Goal: Answer question/provide support

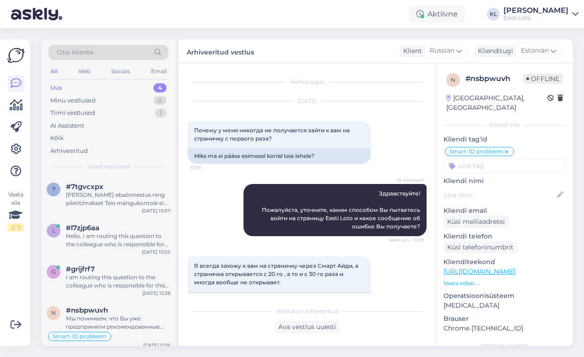
scroll to position [595, 0]
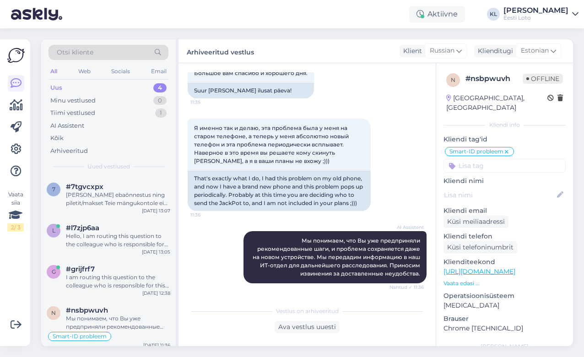
click at [114, 87] on div "Uus 4" at bounding box center [109, 88] width 120 height 13
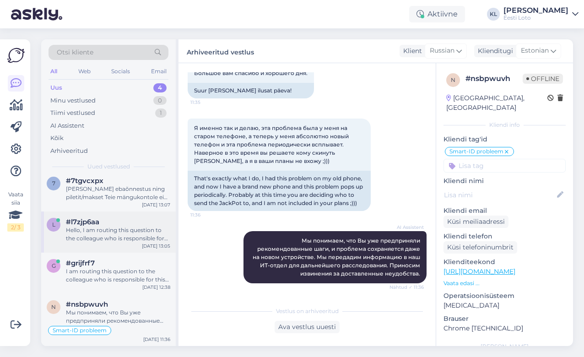
scroll to position [5, 0]
click at [111, 320] on div "Мы понимаем, что Вы уже предприняли рекомендованные шаги, и проблема сохраняетс…" at bounding box center [118, 318] width 104 height 16
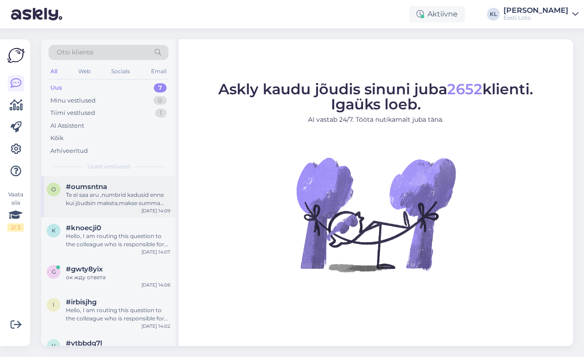
scroll to position [0, 0]
click at [118, 192] on div "Te ei saa aru ,numbrid kadusid enne kui jòudsin maksta,makse summa asemel olo00…" at bounding box center [118, 199] width 104 height 16
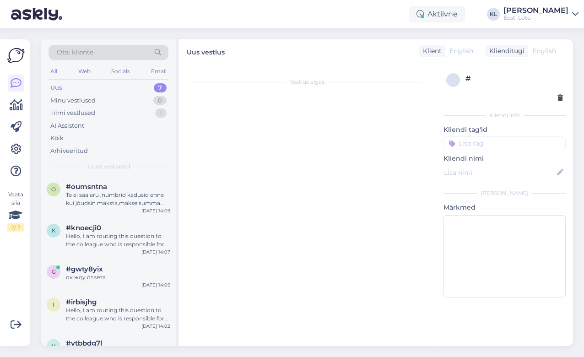
scroll to position [364, 0]
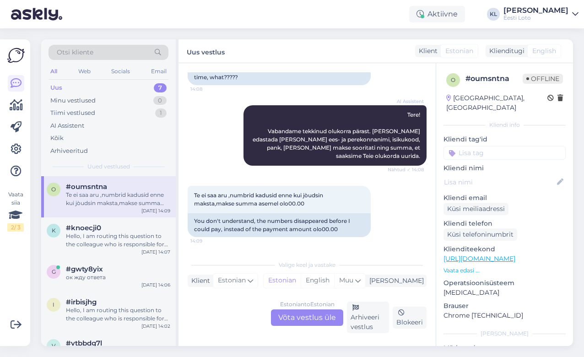
click at [322, 318] on div "Estonian to Estonian Võta vestlus üle" at bounding box center [307, 318] width 72 height 16
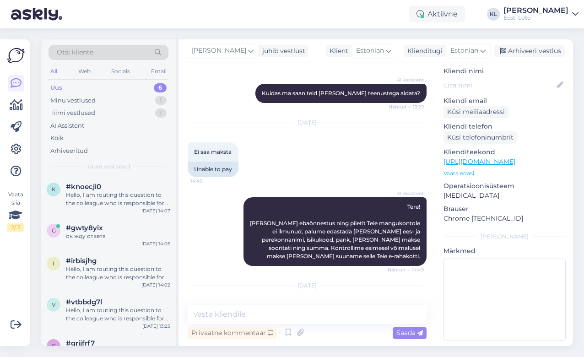
scroll to position [93, 0]
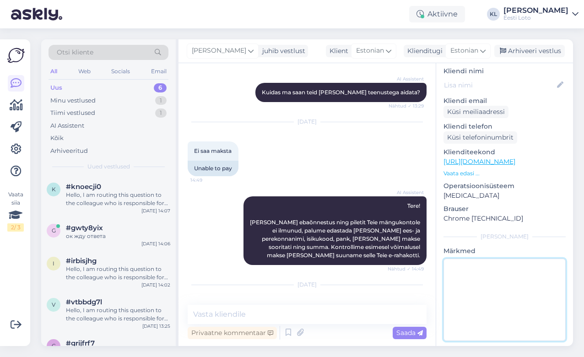
click at [472, 265] on textarea at bounding box center [505, 300] width 122 height 82
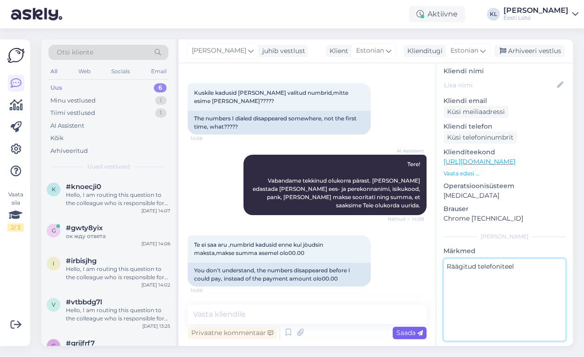
scroll to position [314, 0]
type textarea "Räägitud telefoniteel"
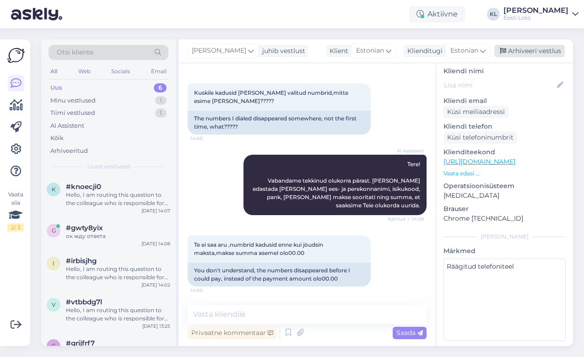
click at [524, 55] on div "Arhiveeri vestlus" at bounding box center [530, 51] width 71 height 12
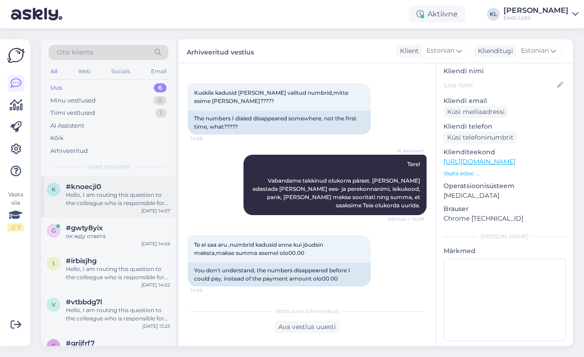
click at [114, 202] on div "Hello, I am routing this question to the colleague who is responsible for this …" at bounding box center [118, 199] width 104 height 16
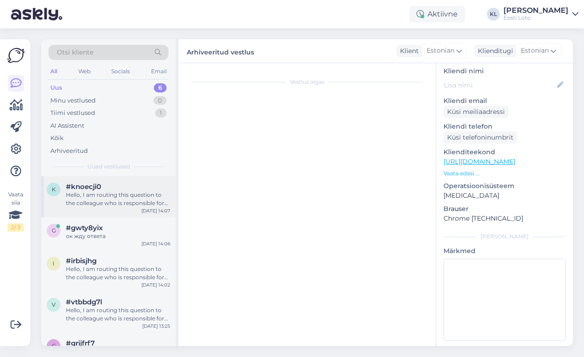
scroll to position [15, 0]
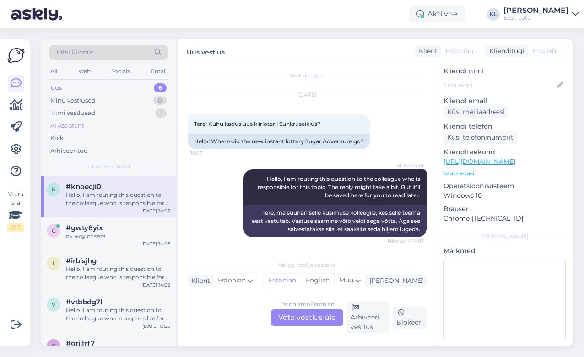
click at [84, 125] on div "AI Assistent" at bounding box center [67, 125] width 34 height 9
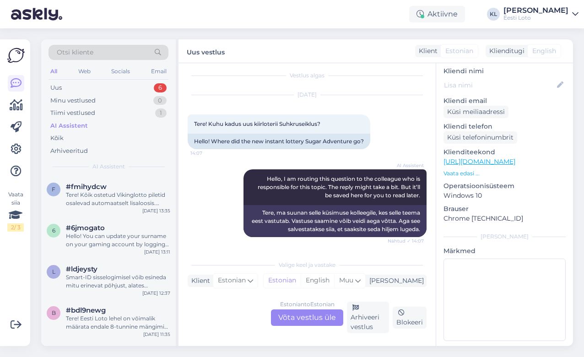
click at [117, 52] on div "Otsi kliente" at bounding box center [109, 52] width 120 height 15
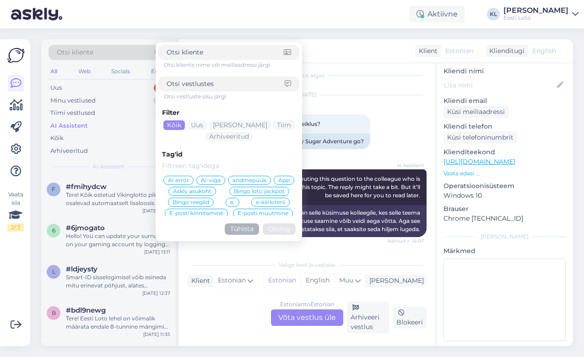
click at [194, 90] on div at bounding box center [228, 83] width 141 height 15
click at [197, 87] on input at bounding box center [226, 84] width 118 height 10
type input "tehnilistel"
click at [279, 229] on button "Otsing" at bounding box center [279, 228] width 33 height 11
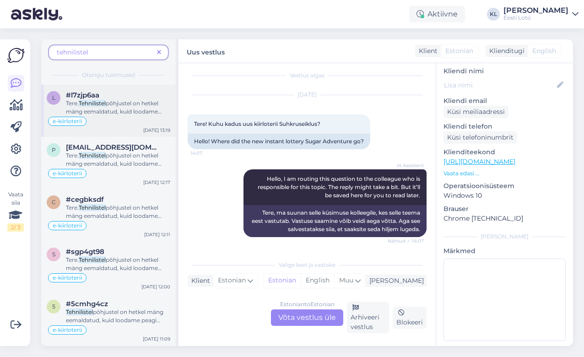
click at [103, 106] on mark "Tehnilistel" at bounding box center [92, 103] width 27 height 7
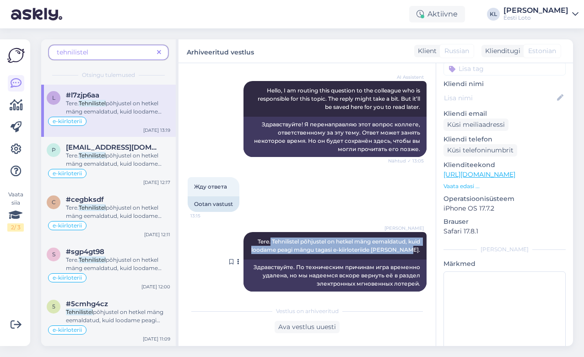
drag, startPoint x: 423, startPoint y: 243, endPoint x: 267, endPoint y: 235, distance: 156.4
click at [267, 235] on div "Kadri Klink Tere. Tehnilistel põhjustel on hetkel mäng eemaldatud, kuid loodame…" at bounding box center [335, 245] width 183 height 27
copy span "Tehnilistel põhjustel on hetkel mäng eemaldatud, kuid loodame peagi mängu tagas…"
click at [158, 50] on icon at bounding box center [159, 52] width 4 height 6
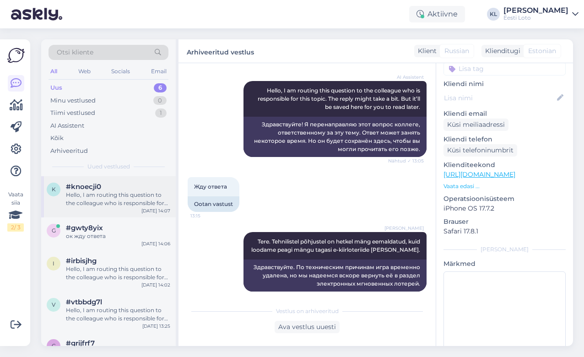
click at [114, 200] on div "Hello, I am routing this question to the colleague who is responsible for this …" at bounding box center [118, 199] width 104 height 16
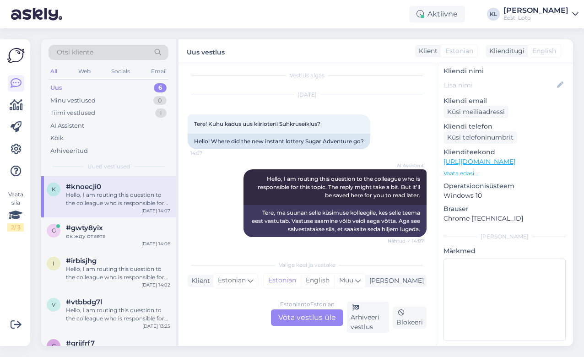
click at [311, 317] on div "Estonian to Estonian Võta vestlus üle" at bounding box center [307, 318] width 72 height 16
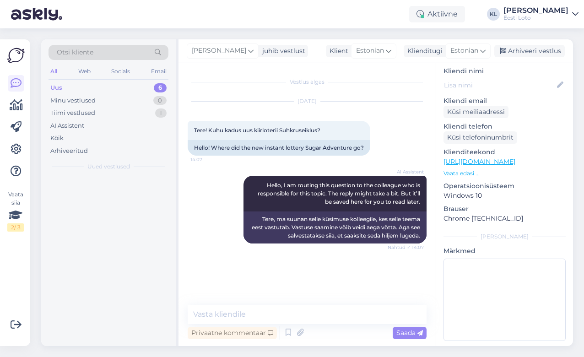
scroll to position [0, 0]
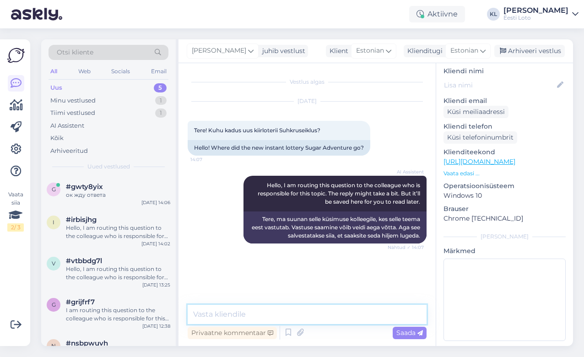
click at [286, 313] on textarea at bounding box center [307, 314] width 239 height 19
paste textarea "Tehnilistel põhjustel on hetkel mäng eemaldatud, kuid loodame peagi mängu tagas…"
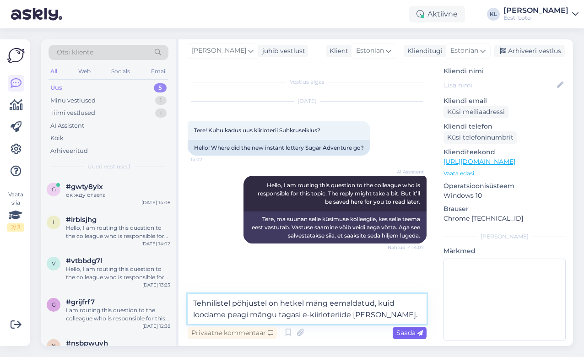
type textarea "Tehnilistel põhjustel on hetkel mäng eemaldatud, kuid loodame peagi mängu tagas…"
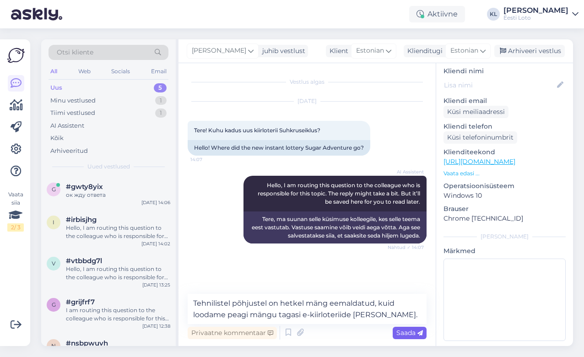
click at [403, 333] on span "Saada" at bounding box center [410, 333] width 27 height 8
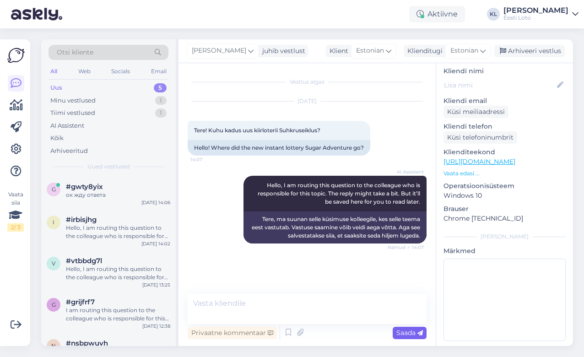
scroll to position [13, 0]
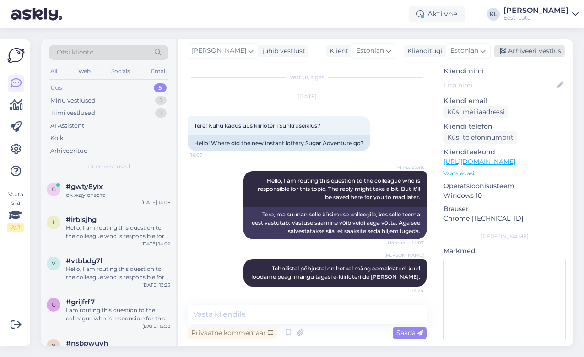
click at [532, 49] on div "Arhiveeri vestlus" at bounding box center [530, 51] width 71 height 12
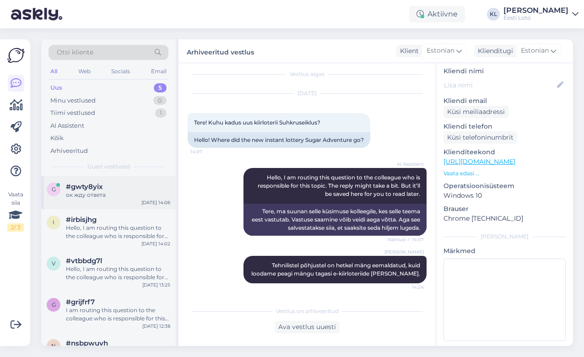
click at [91, 192] on div "ок жду ответа" at bounding box center [118, 195] width 104 height 8
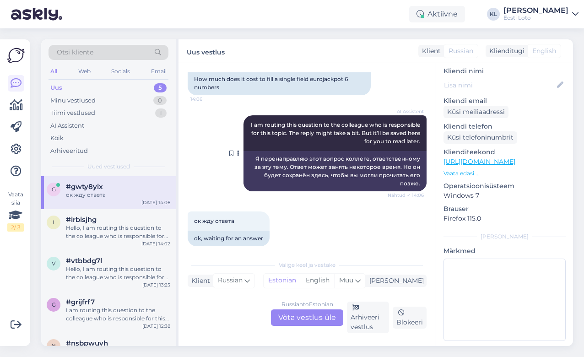
scroll to position [171, 0]
click at [121, 228] on div "Hello, I am routing this question to the colleague who is responsible for this …" at bounding box center [118, 232] width 104 height 16
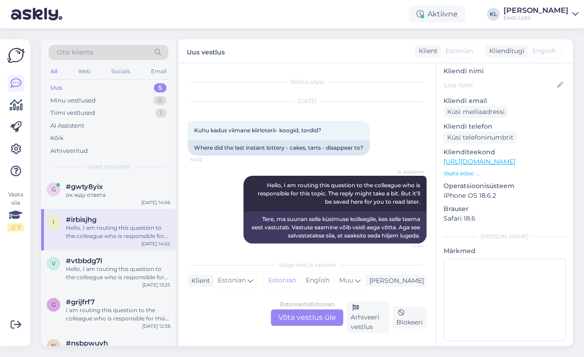
scroll to position [15, 0]
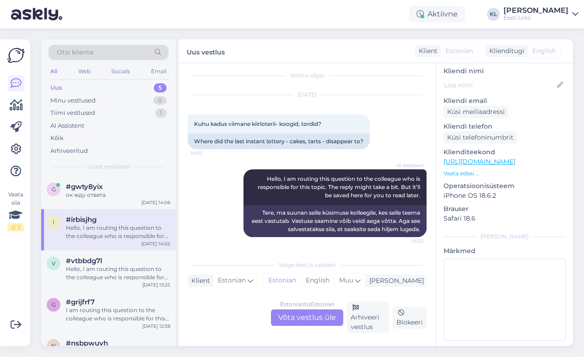
click at [287, 315] on div "Estonian to Estonian Võta vestlus üle" at bounding box center [307, 318] width 72 height 16
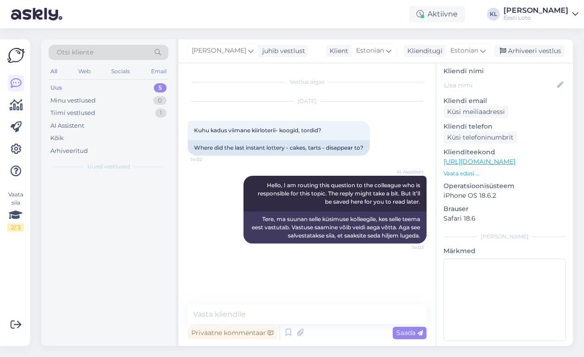
scroll to position [0, 0]
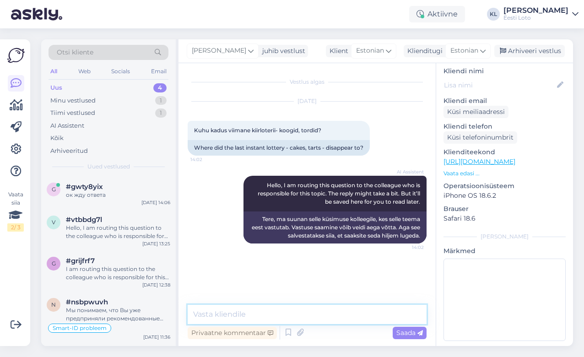
click at [264, 311] on textarea at bounding box center [307, 314] width 239 height 19
paste textarea "Tehnilistel põhjustel on hetkel mäng eemaldatud, kuid loodame peagi mängu tagas…"
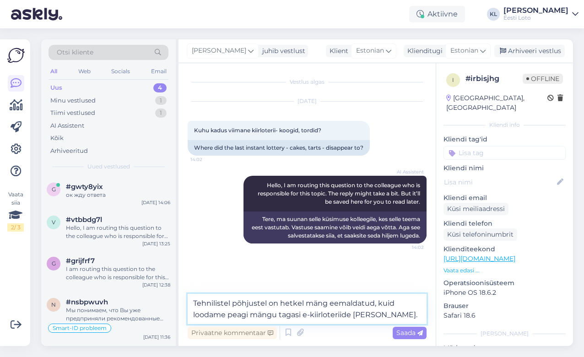
type textarea "Tehnilistel põhjustel on hetkel mäng eemaldatud, kuid loodame peagi mängu tagas…"
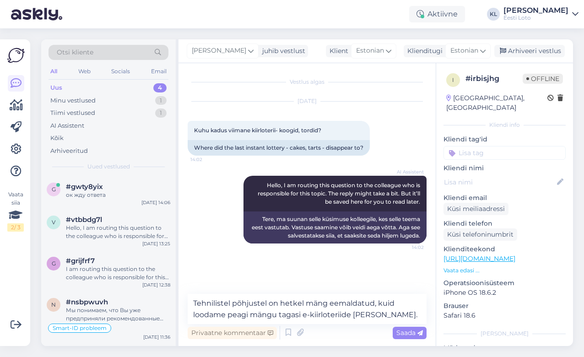
click at [480, 146] on input at bounding box center [505, 153] width 122 height 14
type input "e-kii"
click at [498, 174] on div "e-kiirloterii" at bounding box center [505, 178] width 38 height 9
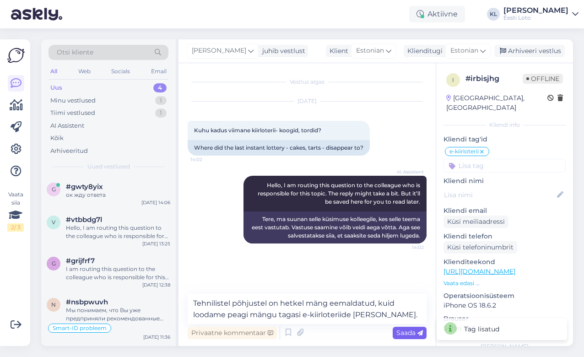
click at [411, 336] on span "Saada" at bounding box center [410, 333] width 27 height 8
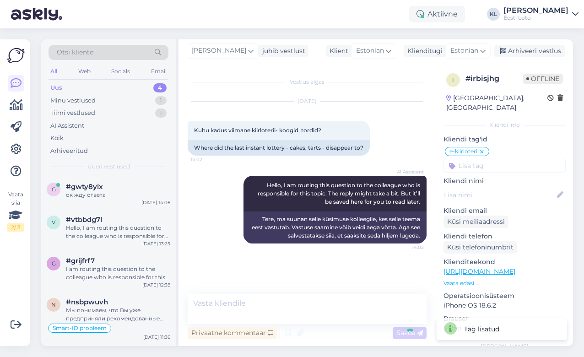
scroll to position [13, 0]
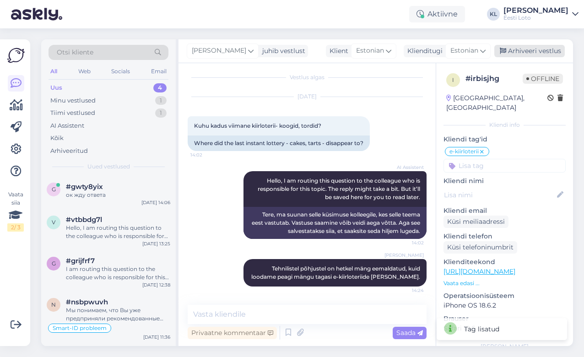
click at [535, 51] on div "Arhiveeri vestlus" at bounding box center [530, 51] width 71 height 12
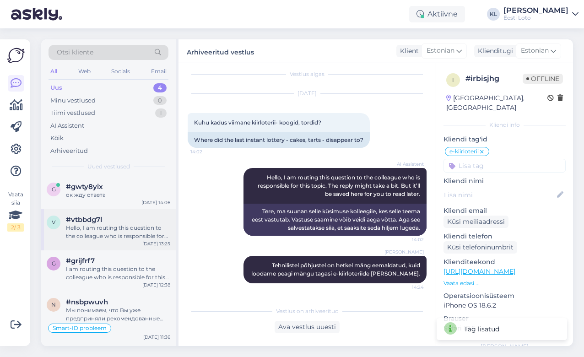
click at [114, 225] on div "Hello, I am routing this question to the colleague who is responsible for this …" at bounding box center [118, 232] width 104 height 16
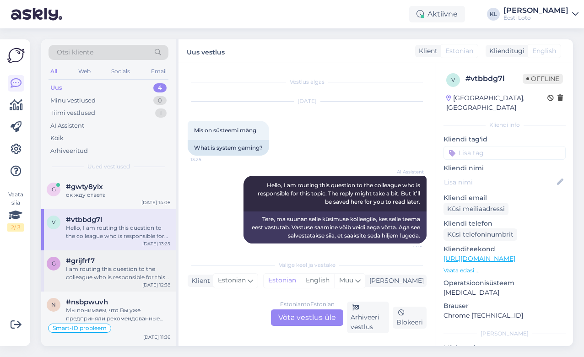
scroll to position [0, 0]
click at [86, 270] on div "I am routing this question to the colleague who is responsible for this topic. …" at bounding box center [118, 273] width 104 height 16
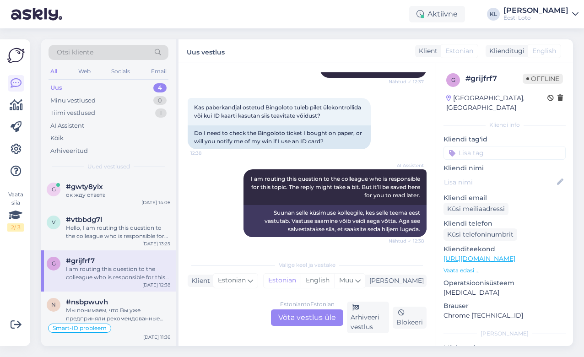
scroll to position [117, 0]
click at [109, 192] on div "ок жду ответа" at bounding box center [118, 195] width 104 height 8
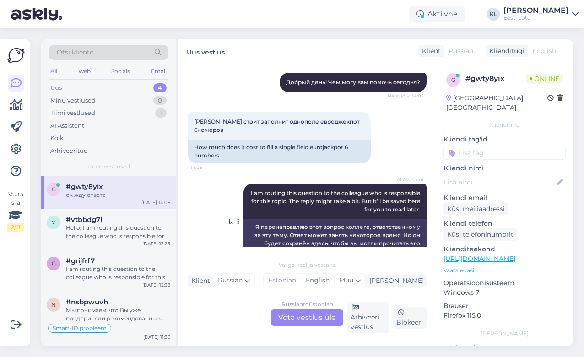
scroll to position [107, 0]
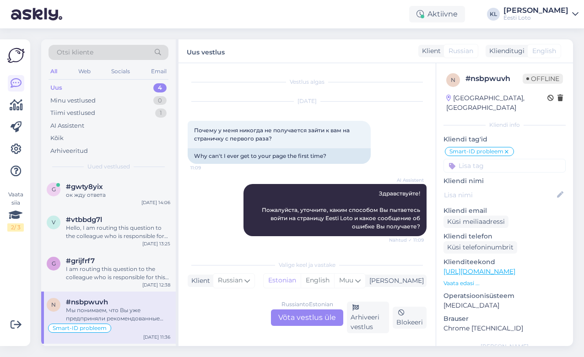
scroll to position [649, 0]
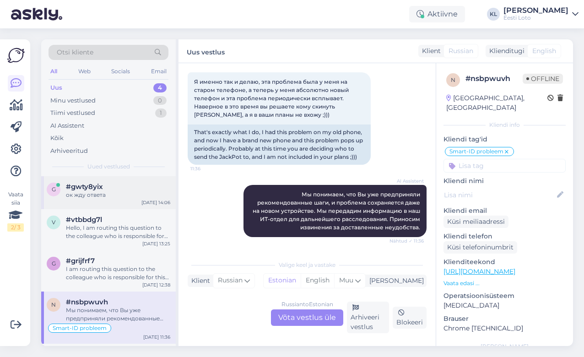
click at [88, 189] on span "#gwty8yix" at bounding box center [84, 187] width 37 height 8
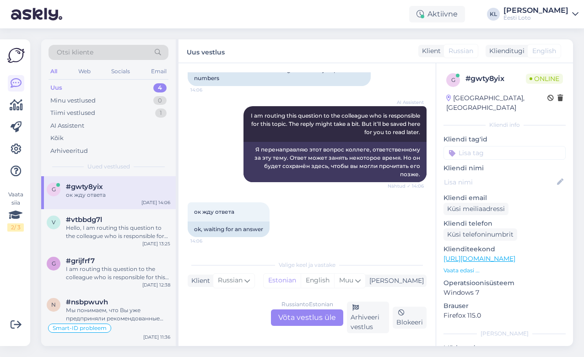
scroll to position [180, 0]
click at [290, 320] on div "Russian to Estonian Võta vestlus üle" at bounding box center [307, 318] width 72 height 16
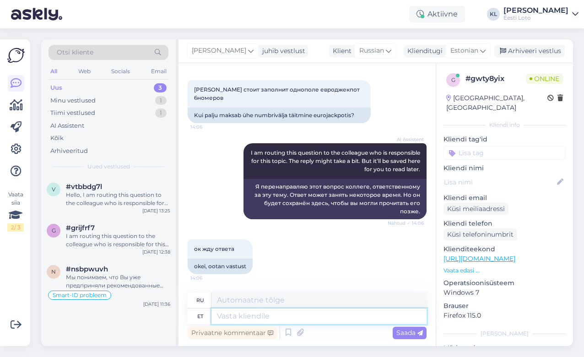
click at [269, 316] on textarea at bounding box center [319, 317] width 215 height 16
type textarea "Eurojackpoti"
type textarea "Евроджекпот"
type textarea "Eurojackpoti üks"
type textarea "Евроджекпот один"
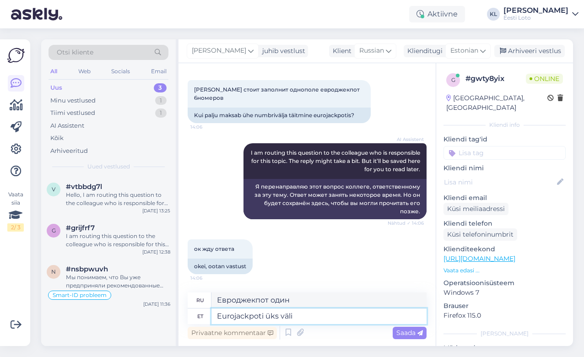
type textarea "Eurojackpoti üks väli"
type textarea "Евроджекпот одно поле"
type textarea "Eurojackpoti üks väli maksab"
type textarea "Одно поле Eurojackpot стоит"
type textarea "Eurojackpoti üks väli maksab 2"
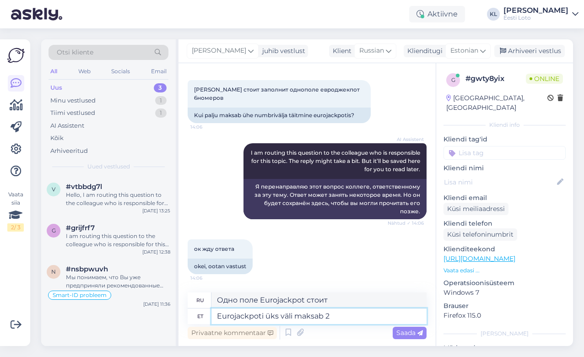
type textarea "Одно поле в Eurojackpot стоит 2"
type textarea "Eurojackpoti üks väli maksab 2 eurot"
type textarea "Одно поле в Eurojackpot стоит 2 евро."
type textarea "Eurojackpoti üks väli maksab 2 eurot. Väljal p"
type textarea "Одно поле в Eurojackpot стоит 2 евро. На поле"
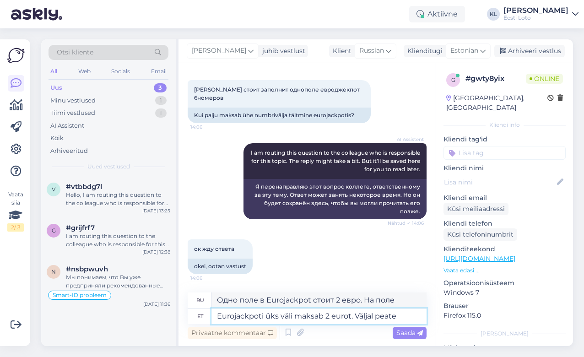
type textarea "Eurojackpoti üks väli maksab 2 eurot. Väljal peate t"
type textarea "Одно поле в Eurojackpot стоит 2 евро. В поле нужно"
type textarea "Eurojackpoti üks väli maksab 2 eurot. Väljal [PERSON_NAME]"
type textarea "Одно поле в Eurojackpot стоит 2 евро. На поле нужно"
type textarea "Eurojackpoti üks väli maksab 2 eurot. Väljal peate täitma"
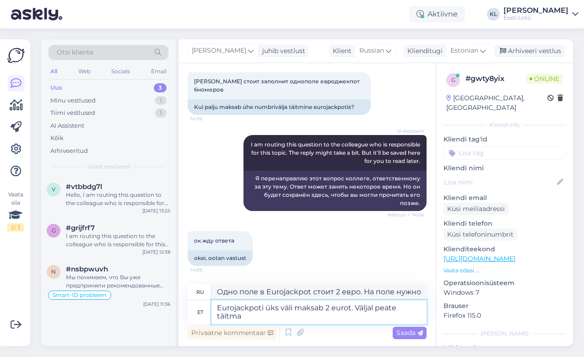
type textarea "Одно поле в Eurojackpot стоит 2 евро. Вы должны заполнить поле."
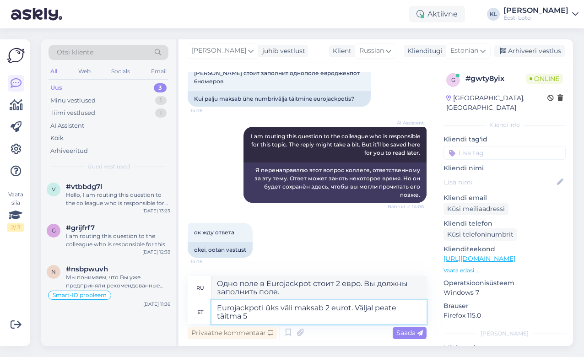
type textarea "Eurojackpoti üks väli maksab 2 eurot. Väljal peate täitma 5 p"
type textarea "Одно поле в Eurojackpot стоит 2 евро. Необходимо заполнить 5 полей."
type textarea "Eurojackpoti üks väli maksab 2 eurot. Väljal peate täitma 5 põhinumbrit ja"
type textarea "Одно поле в Eurojackpot стоит 2 евро. Вам необходимо заполнить поле пятью основ…"
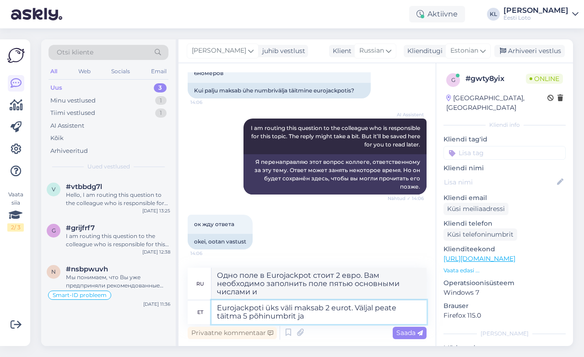
click at [246, 317] on textarea "Eurojackpoti üks väli maksab 2 eurot. Väljal peate täitma 5 põhinumbrit ja" at bounding box center [319, 312] width 215 height 24
type textarea "Eurojackpoti üks väli maksab 2 eurot. Väljal peate täitma v põhinumbrit ja"
type textarea "Одно поле в Eurojackpot стоит 2 евро. В поле необходимо ввести основной номер и"
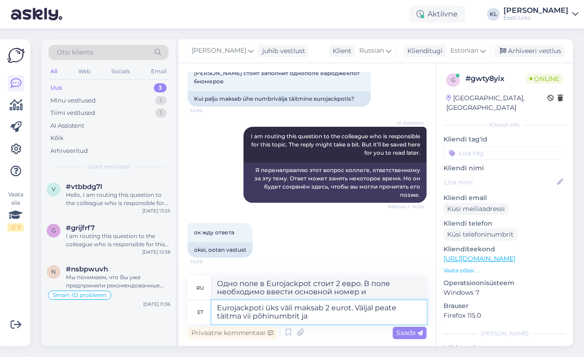
type textarea "Eurojackpoti üks väli maksab 2 eurot. Väljal peate täitma viis põhinumbrit ja"
type textarea "Одно поле в Eurojackpot стоит 2 евро. Вам необходимо заполнить пять основных чи…"
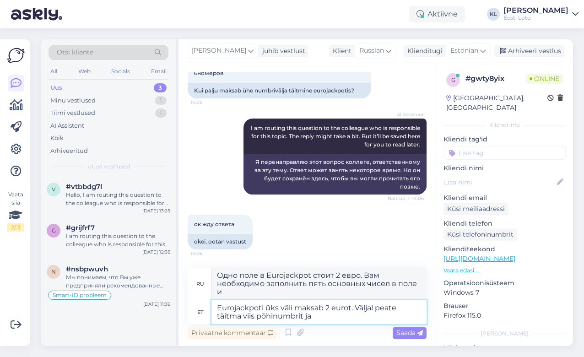
click at [326, 319] on textarea "Eurojackpoti üks väli maksab 2 eurot. Väljal peate täitma viis põhinumbrit ja" at bounding box center [319, 312] width 215 height 24
type textarea "Eurojackpoti üks väli maksab 2 eurot. Väljal peate täitma viis põhinumbrit [PER…"
type textarea "Одно поле в Eurojackpot стоит 2 евро. В поле нужно заполнить пять основных чисе…"
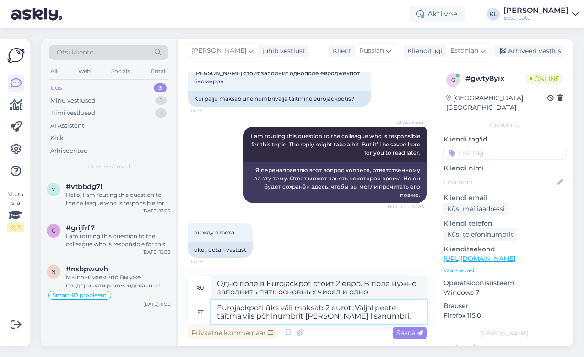
type textarea "Eurojackpoti üks väli maksab 2 eurot. Väljal peate täitma viis põhinumbrit [PER…"
type textarea "Одно поле в Eurojackpot стоит 2 евро. Необходимо заполнить пять основных чисел …"
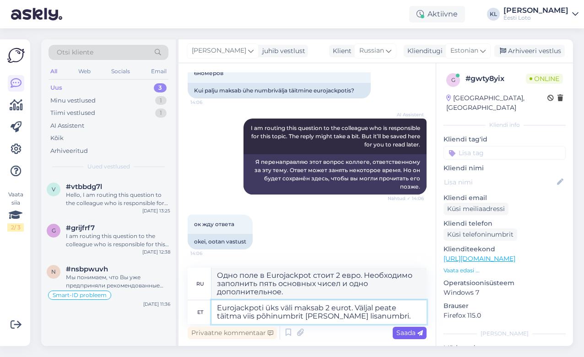
type textarea "Eurojackpoti üks väli maksab 2 eurot. Väljal peate täitma viis põhinumbrit [PER…"
click at [406, 334] on span "Saada" at bounding box center [410, 333] width 27 height 8
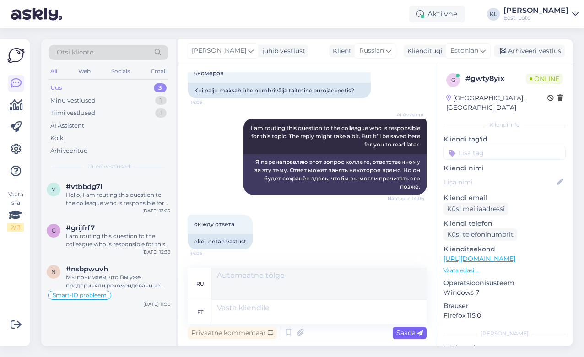
scroll to position [231, 0]
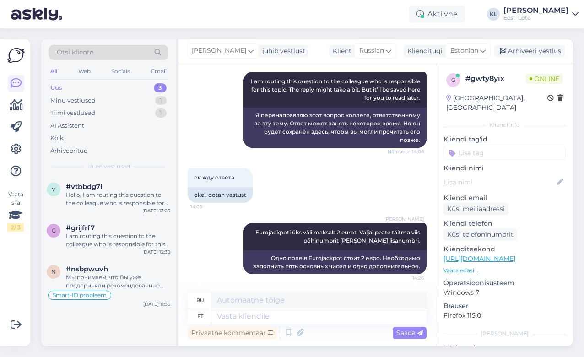
click at [501, 146] on input at bounding box center [505, 153] width 122 height 14
type input "ree"
click at [489, 175] on span "Reeglid" at bounding box center [480, 177] width 21 height 5
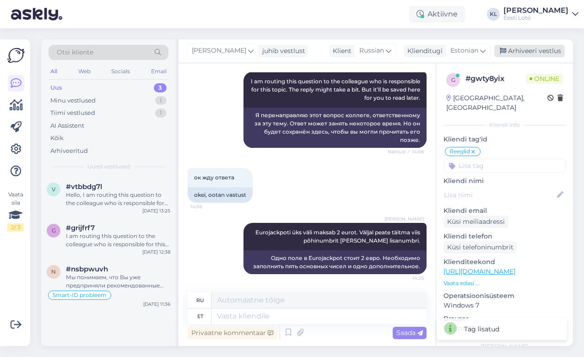
click at [538, 47] on div "Arhiveeri vestlus" at bounding box center [530, 51] width 71 height 12
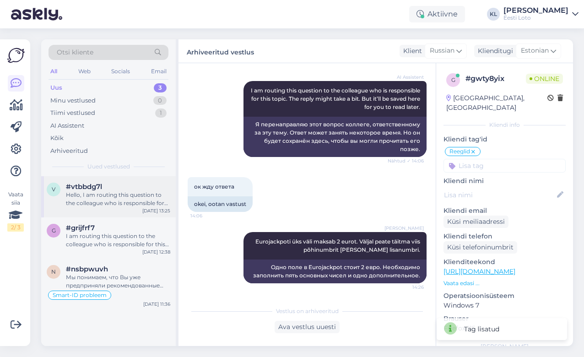
click at [126, 201] on div "Hello, I am routing this question to the colleague who is responsible for this …" at bounding box center [118, 199] width 104 height 16
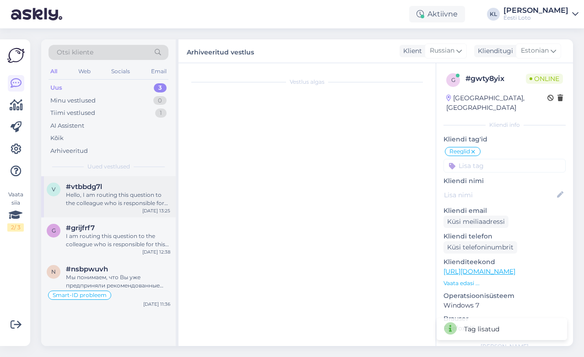
scroll to position [6, 0]
